Goal: Find specific page/section: Find specific page/section

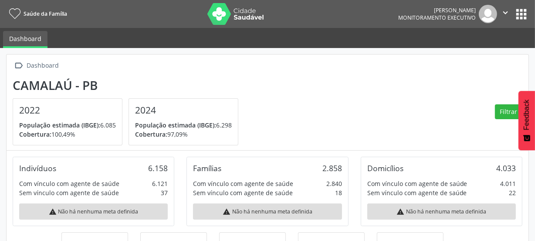
scroll to position [144, 174]
click at [520, 10] on button "apps" at bounding box center [521, 14] width 15 height 15
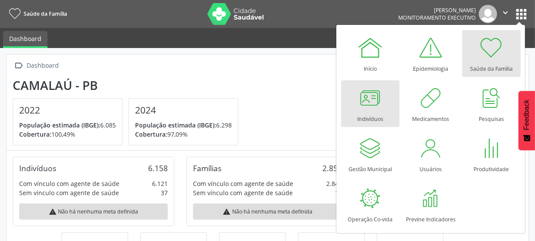
click at [369, 107] on div at bounding box center [370, 98] width 26 height 26
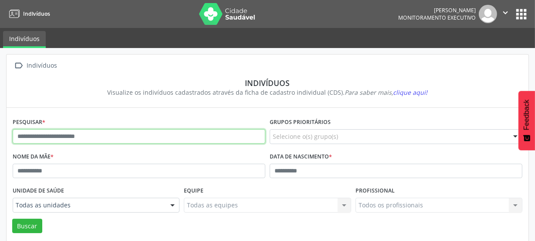
click at [70, 133] on input "text" at bounding box center [139, 136] width 253 height 15
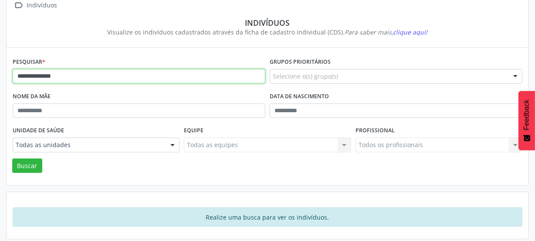
scroll to position [64, 0]
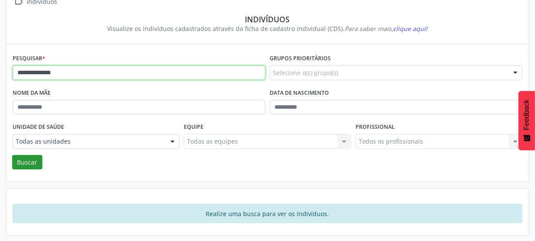
type input "**********"
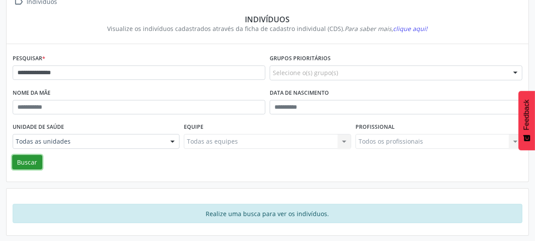
click at [31, 160] on button "Buscar" at bounding box center [27, 162] width 30 height 15
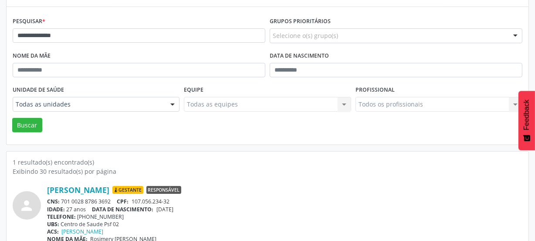
scroll to position [114, 0]
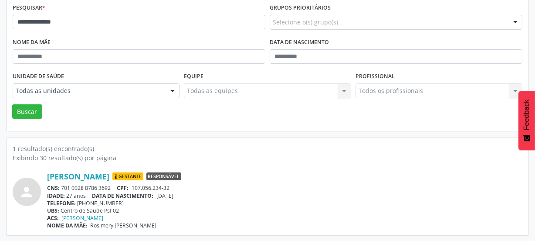
click at [131, 105] on div "Buscar" at bounding box center [267, 111] width 514 height 15
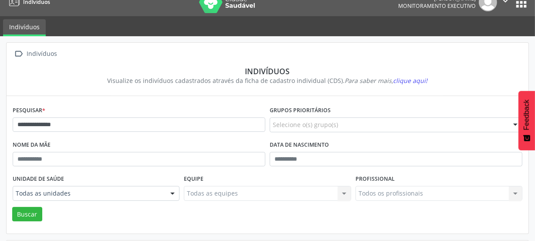
scroll to position [0, 0]
